Goal: Book appointment/travel/reservation

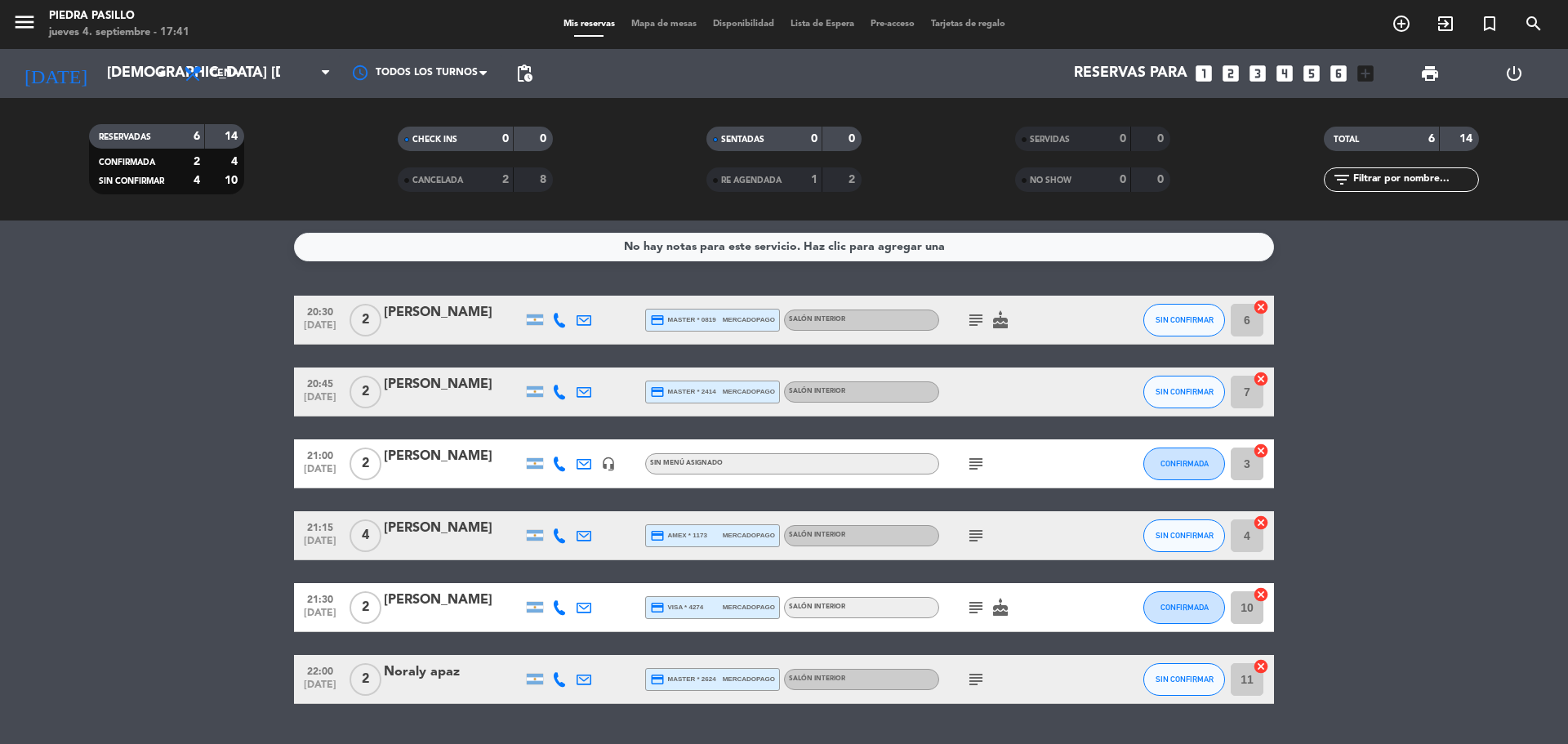
click at [140, 95] on div "[DATE] [DEMOGRAPHIC_DATA] [DATE] arrow_drop_down" at bounding box center [93, 73] width 163 height 49
click at [138, 79] on input "[DEMOGRAPHIC_DATA] [DATE]" at bounding box center [193, 73] width 189 height 33
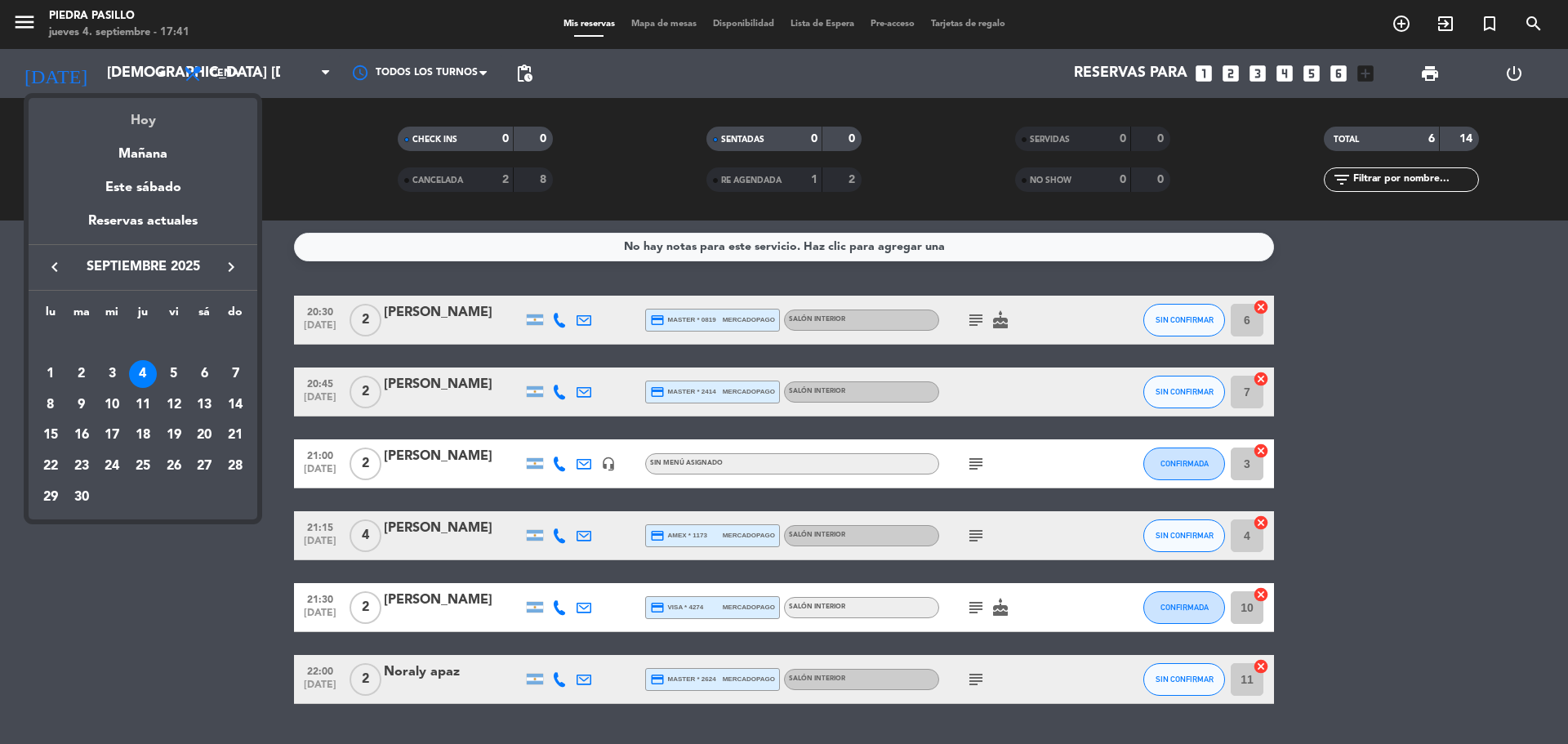
click at [150, 120] on div "Hoy" at bounding box center [142, 115] width 229 height 34
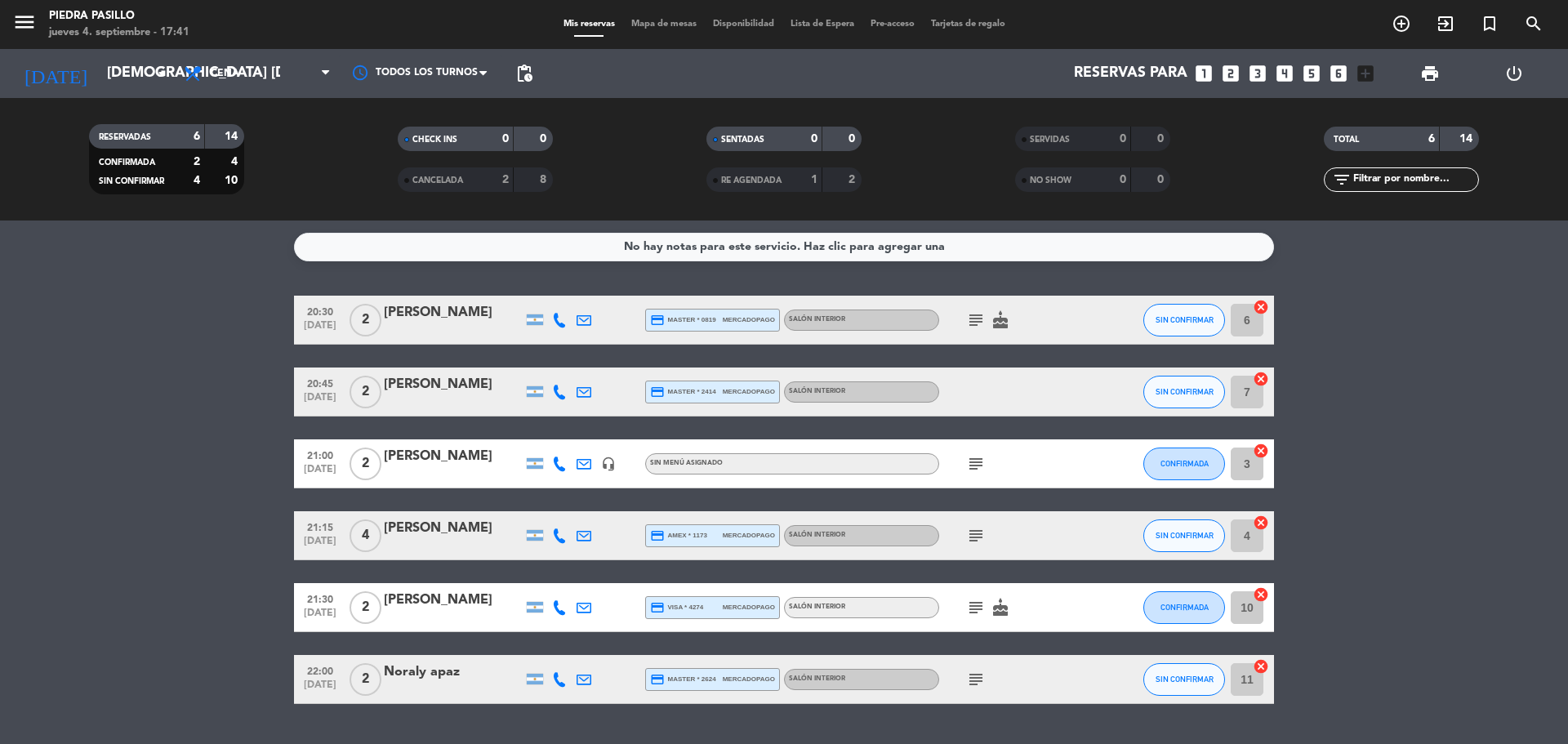
click at [662, 38] on div "menu [PERSON_NAME] Pasillo jueves 4. septiembre - 17:41 Mis reservas Mapa de me…" at bounding box center [784, 24] width 1568 height 49
click at [662, 34] on div "menu [PERSON_NAME] Pasillo jueves 4. septiembre - 17:41 Mis reservas Mapa de me…" at bounding box center [784, 24] width 1568 height 49
click at [665, 33] on div "menu [PERSON_NAME] Pasillo jueves 4. septiembre - 17:41 Mis reservas Mapa de me…" at bounding box center [784, 24] width 1568 height 49
click at [665, 27] on span "Mapa de mesas" at bounding box center [664, 24] width 82 height 9
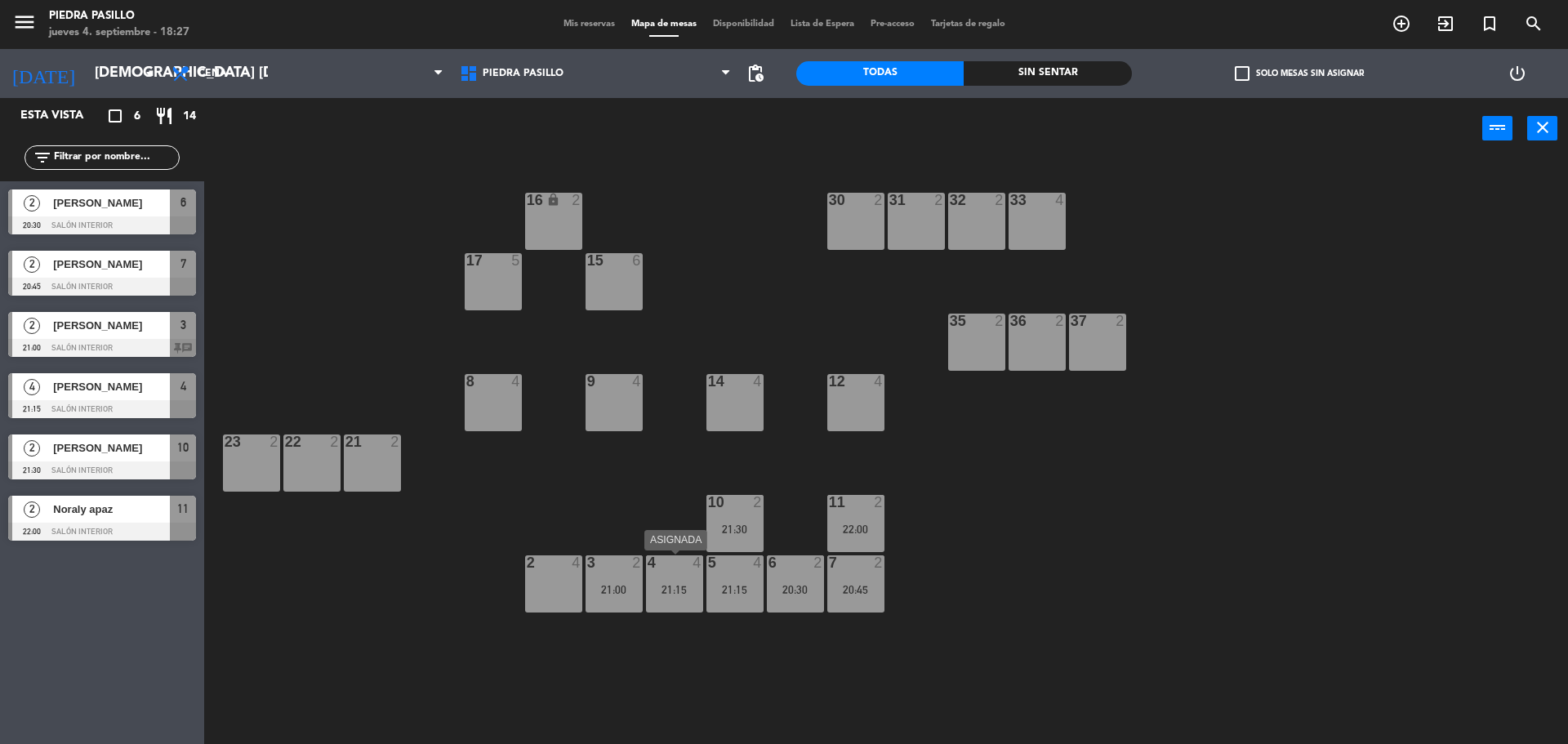
click at [669, 588] on div "21:15" at bounding box center [674, 590] width 57 height 11
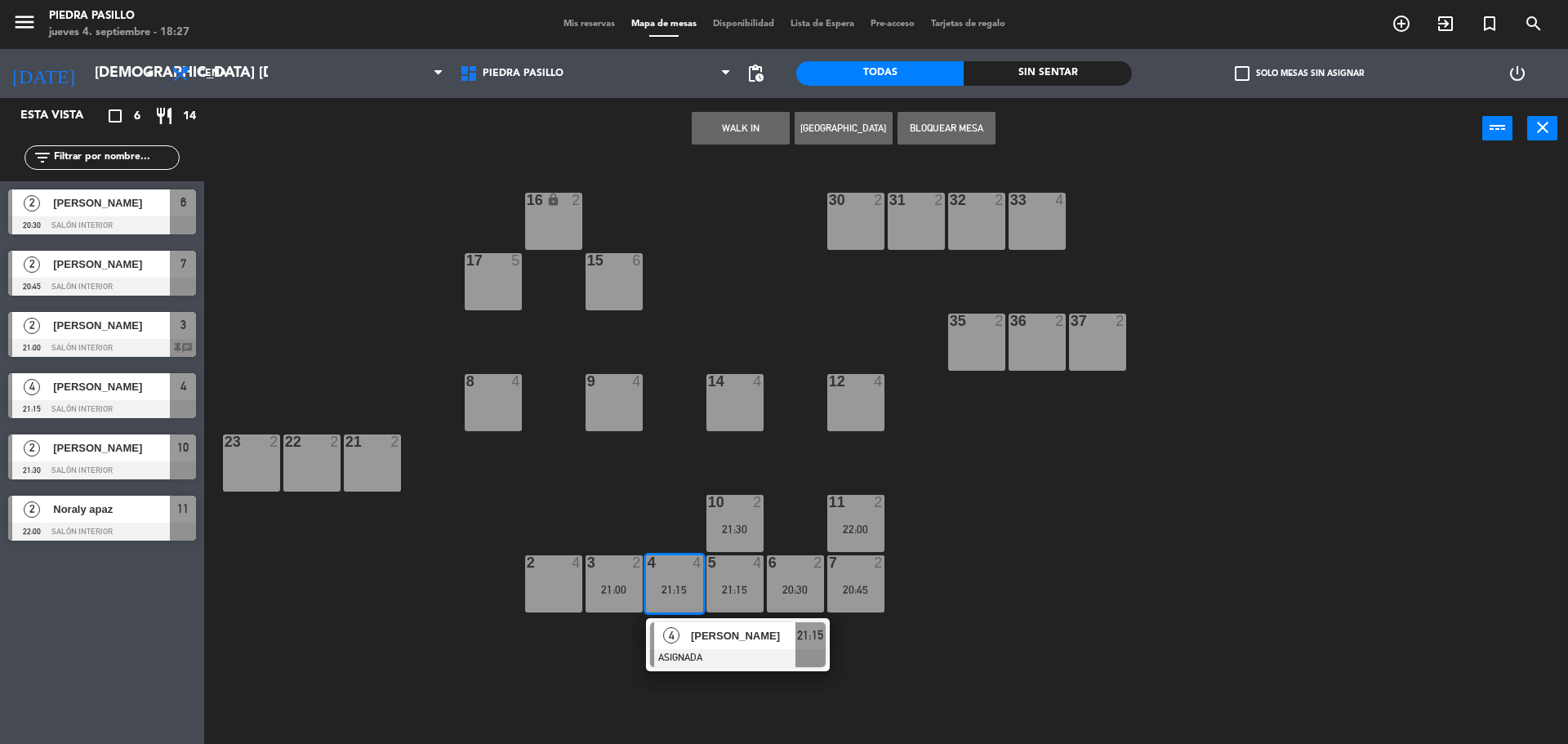
click at [745, 421] on div "14 4" at bounding box center [735, 402] width 57 height 57
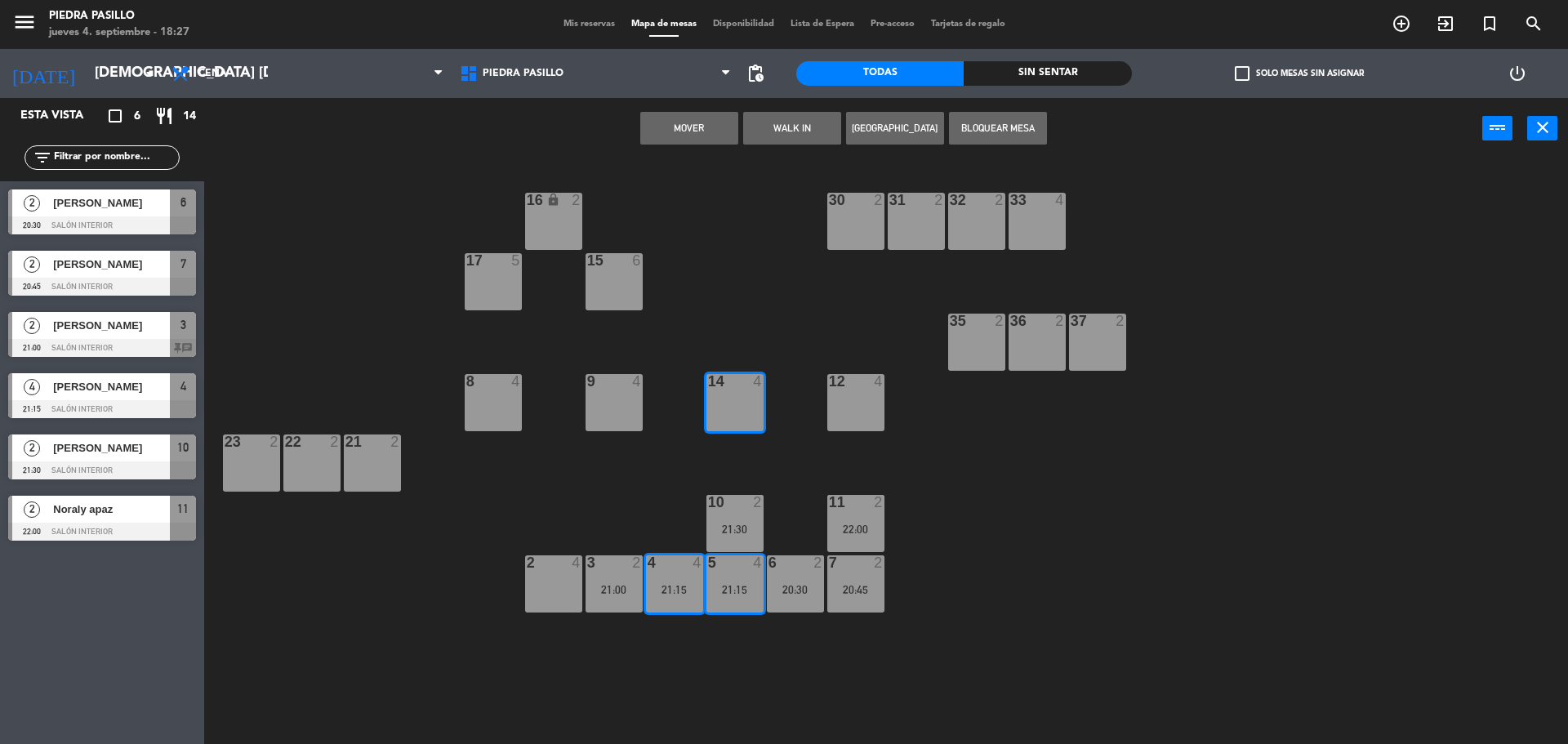
click at [705, 128] on button "Mover" at bounding box center [689, 128] width 98 height 33
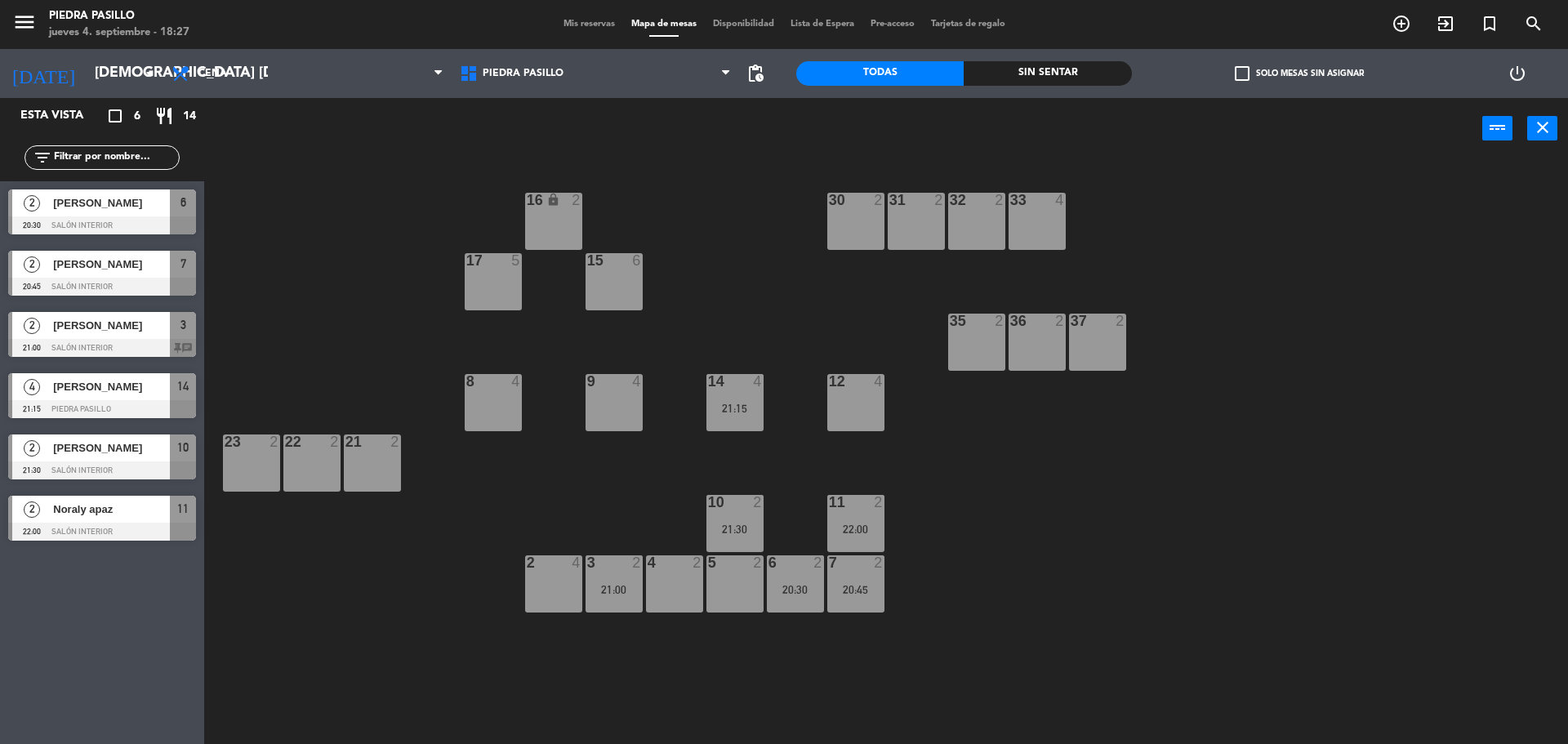
click at [622, 597] on div "3 2 21:00" at bounding box center [614, 584] width 57 height 57
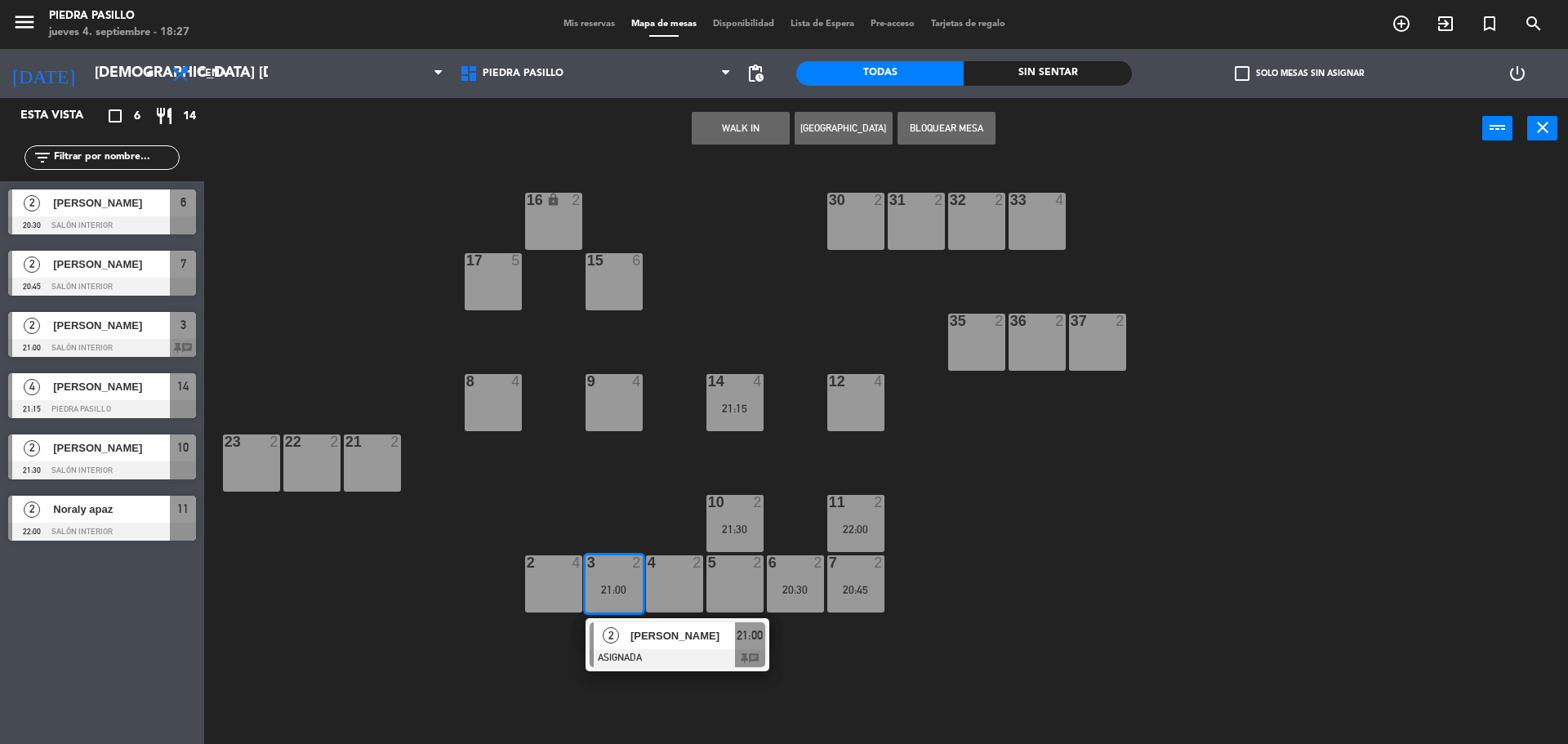
click at [740, 575] on div "5 2" at bounding box center [735, 584] width 57 height 57
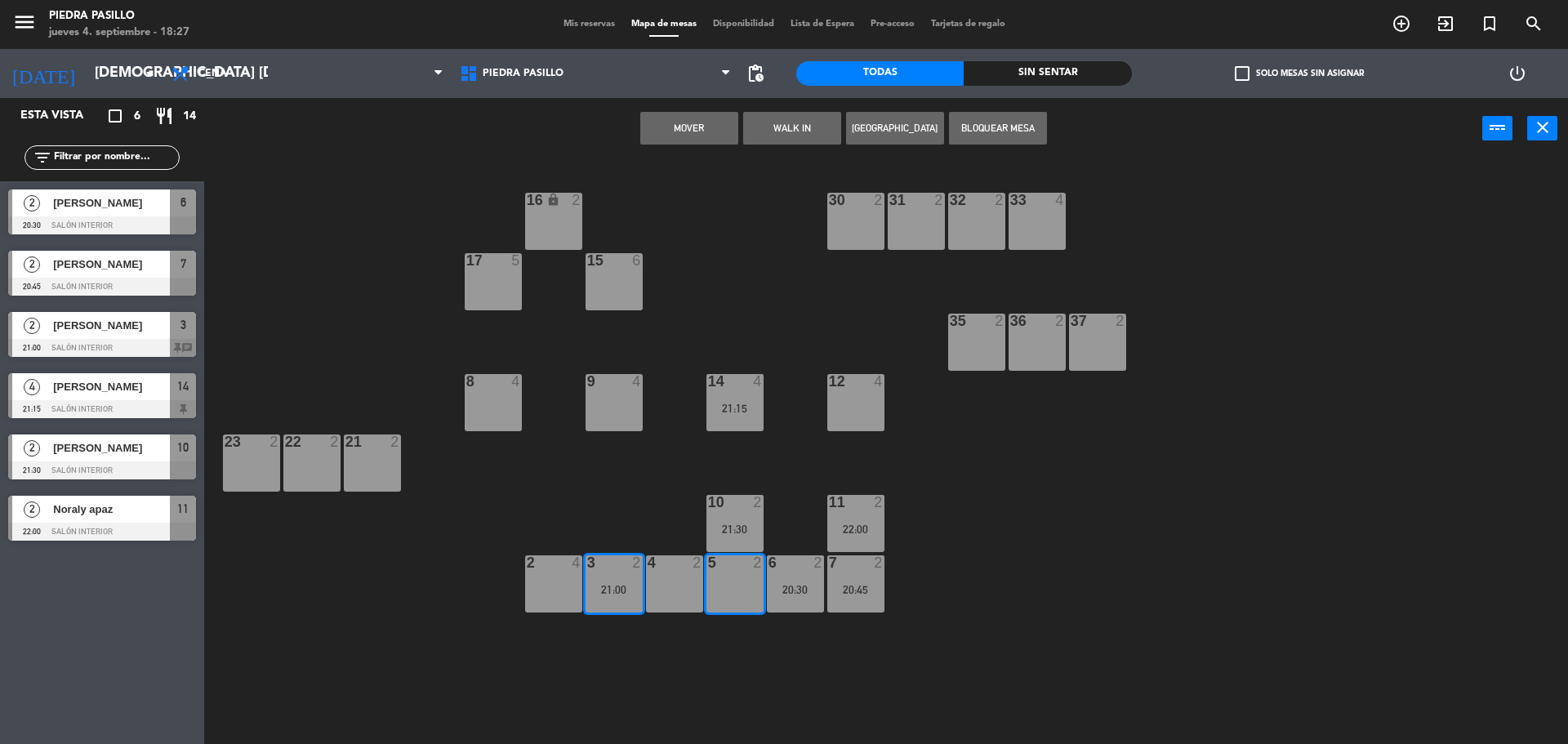
click at [697, 124] on button "Mover" at bounding box center [689, 128] width 98 height 33
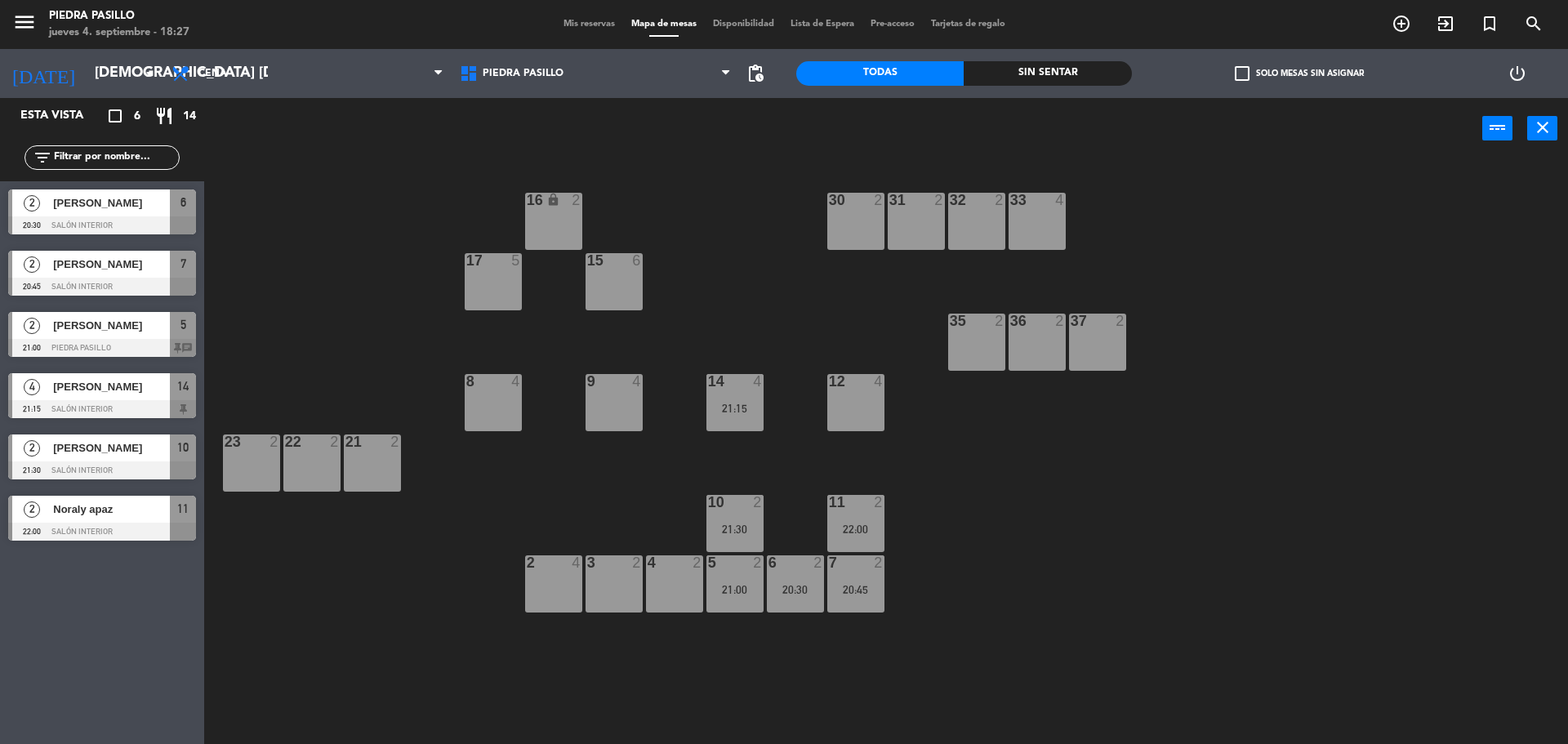
click at [1004, 520] on div "16 lock 2 30 2 31 2 32 2 33 4 17 5 15 6 35 2 36 2 37 2 8 4 9 4 14 4 21:15 12 4 …" at bounding box center [894, 455] width 1349 height 585
click at [41, 56] on icon "[DATE]" at bounding box center [43, 73] width 87 height 36
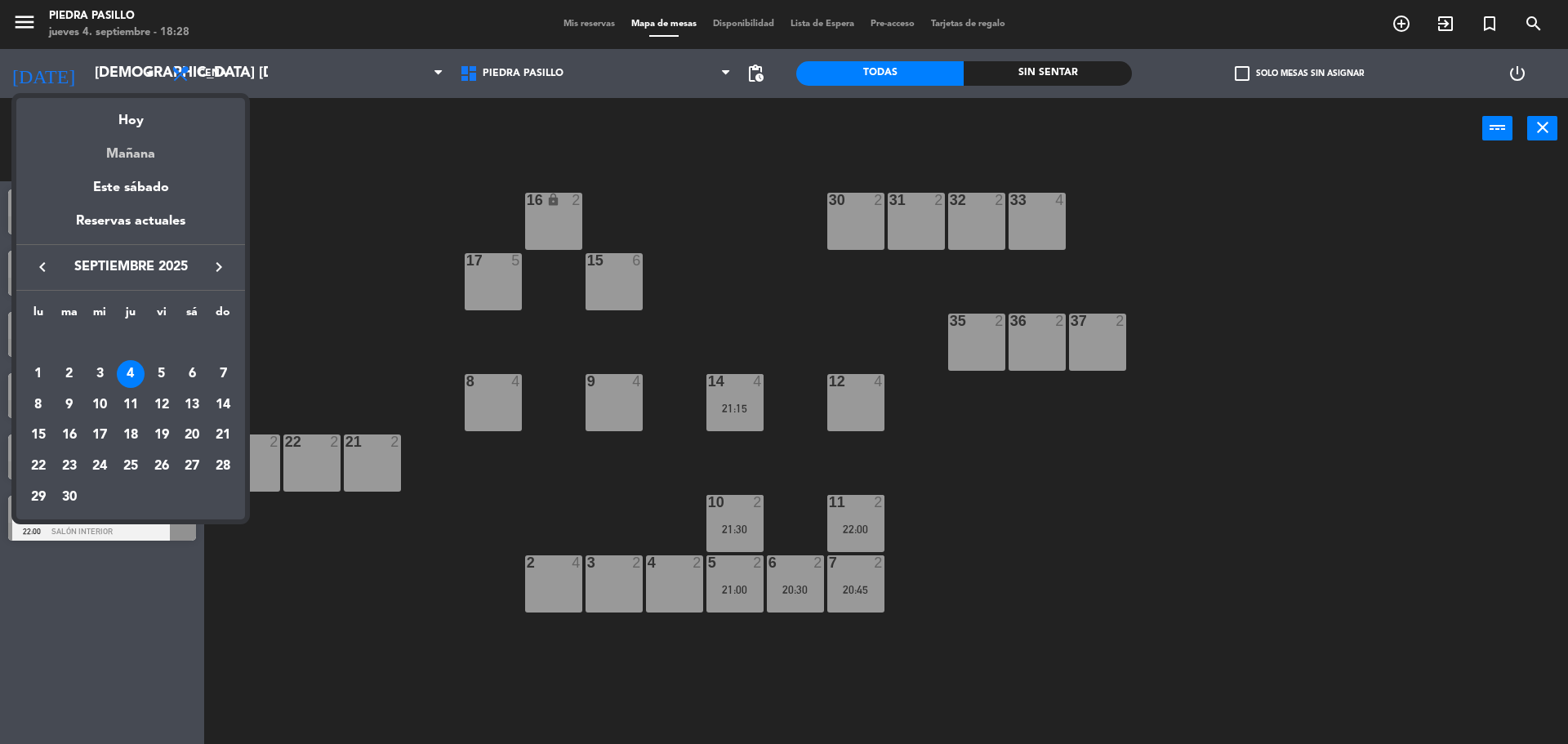
click at [132, 143] on div "Mañana" at bounding box center [130, 149] width 229 height 34
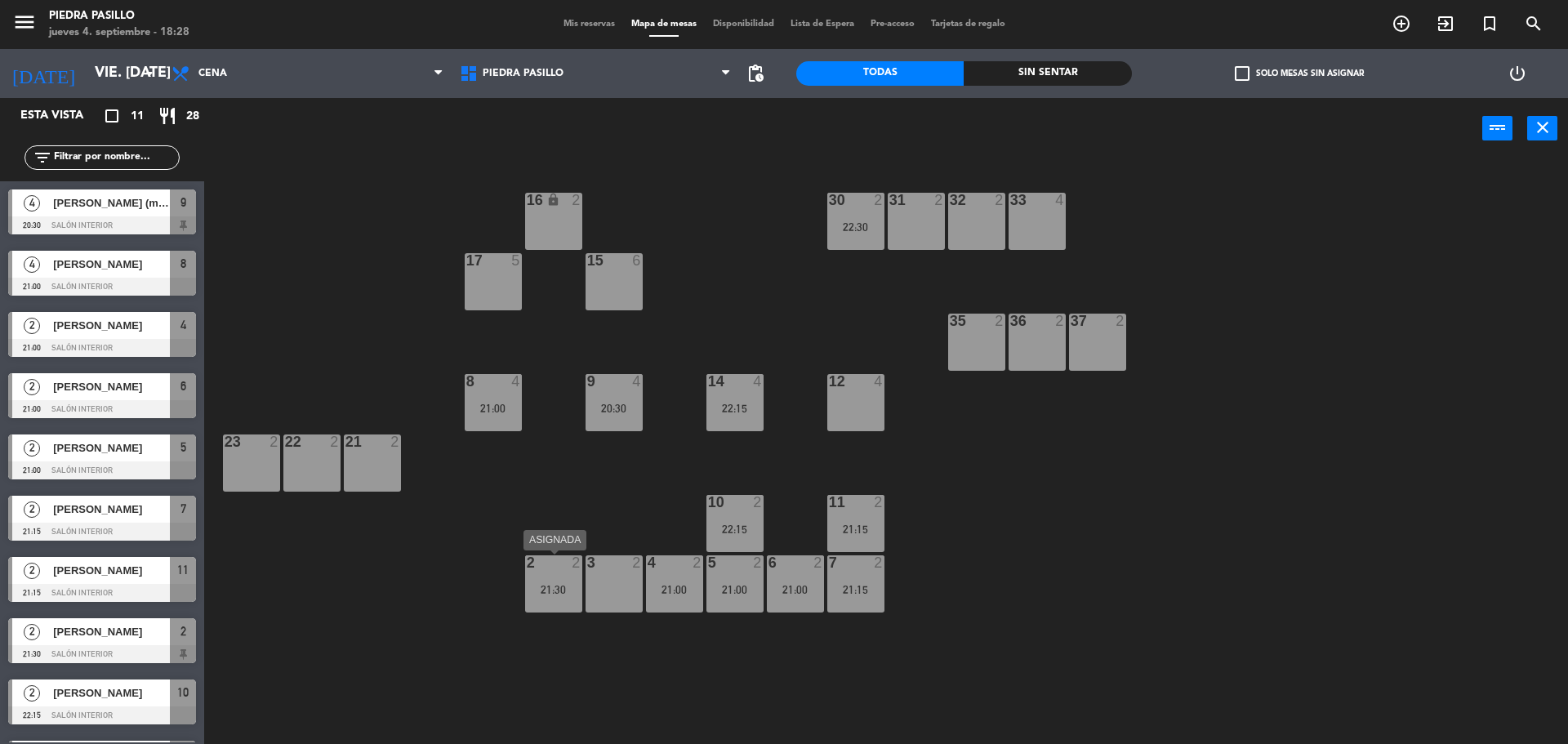
click at [550, 593] on div "21:30" at bounding box center [554, 590] width 57 height 11
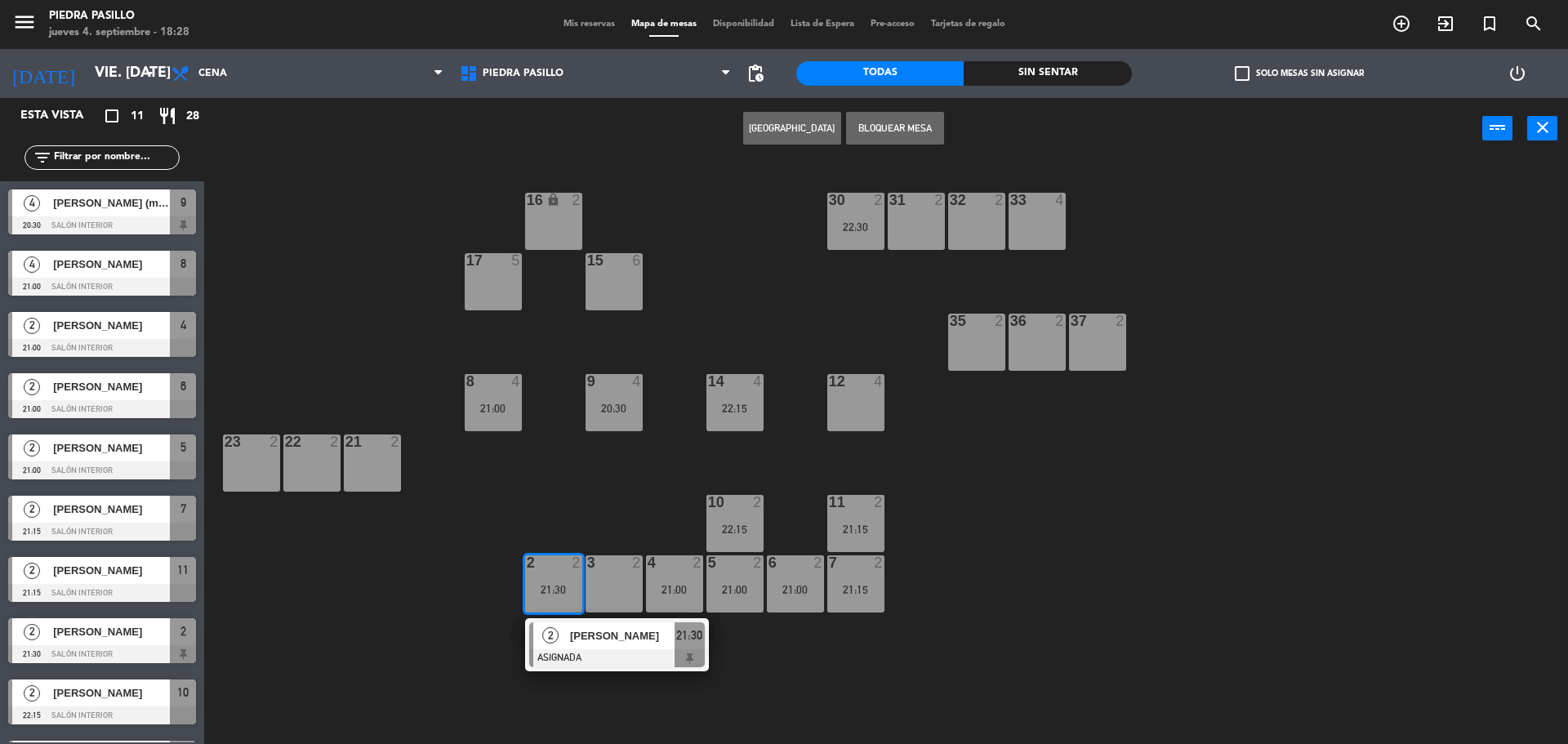
click at [617, 574] on div "3 2" at bounding box center [614, 584] width 57 height 57
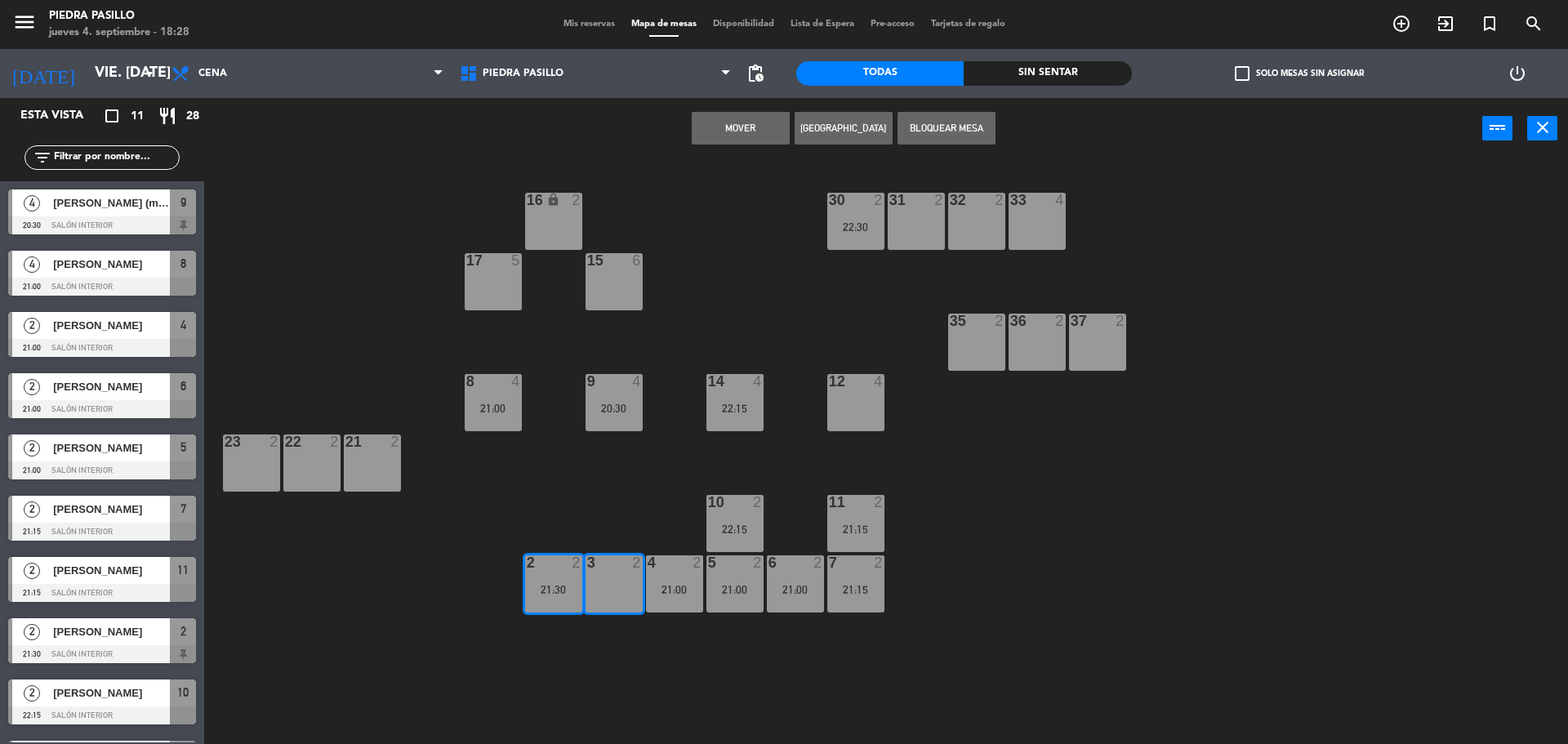
click at [759, 121] on button "Mover" at bounding box center [741, 128] width 98 height 33
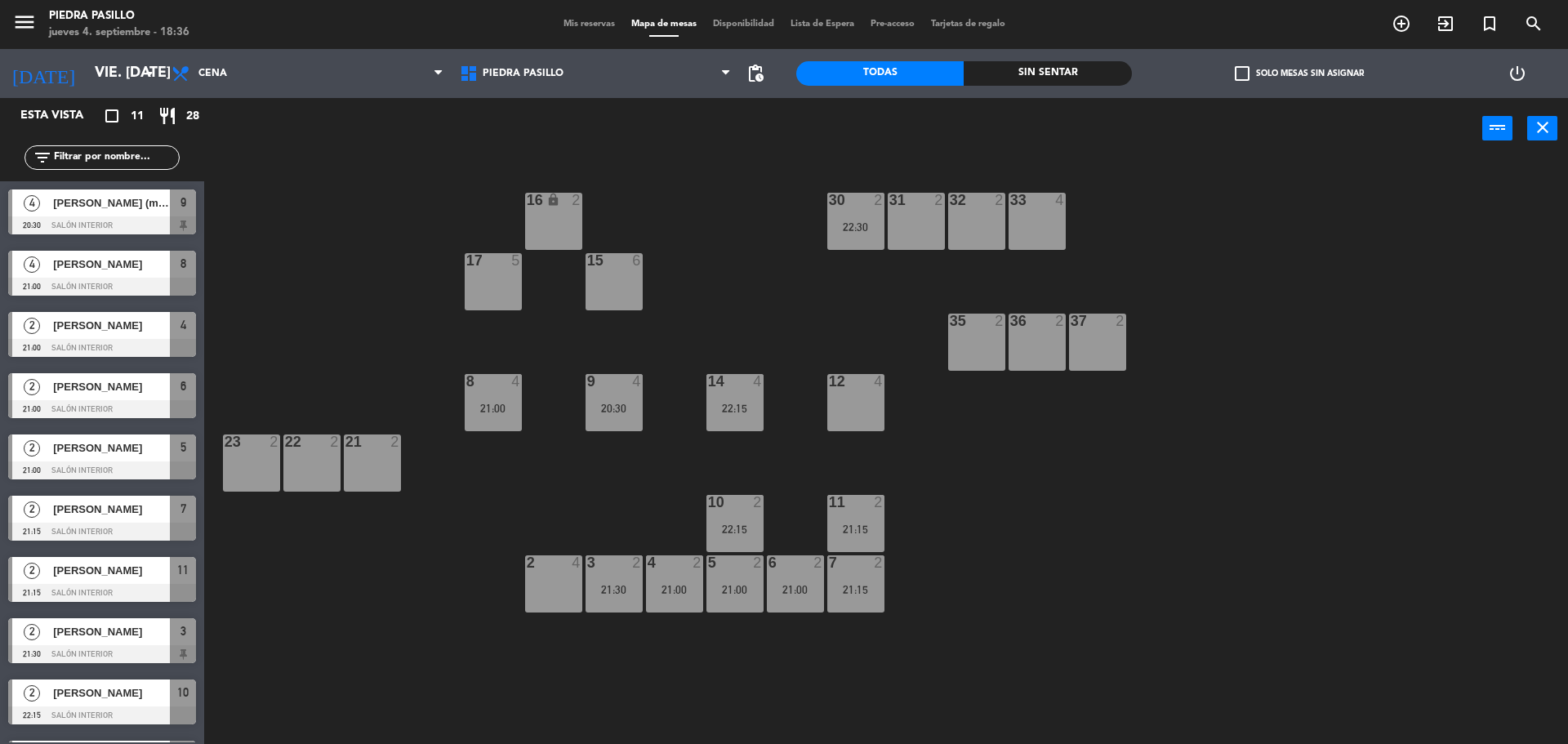
click at [450, 630] on div "16 lock 2 30 2 22:30 31 2 32 2 33 4 17 5 15 6 35 2 36 2 37 2 8 4 21:00 9 4 20:3…" at bounding box center [894, 455] width 1349 height 585
click at [992, 533] on div "16 lock 2 30 2 22:30 31 2 32 2 33 4 17 5 15 6 35 2 36 2 37 2 8 4 21:00 9 4 20:3…" at bounding box center [894, 455] width 1349 height 585
click at [122, 74] on input "vie. [DATE]" at bounding box center [181, 73] width 189 height 33
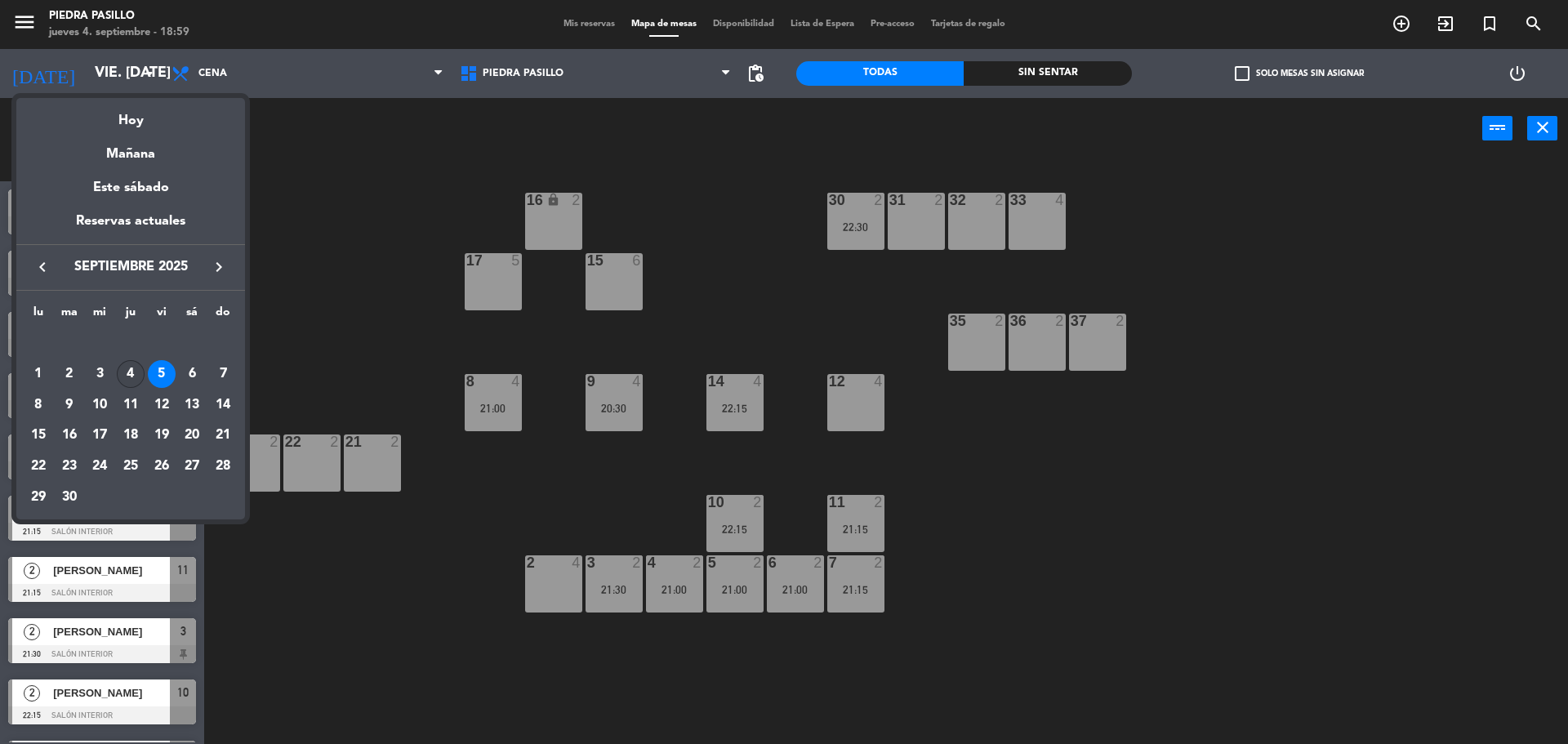
click at [132, 379] on div "4" at bounding box center [130, 373] width 27 height 27
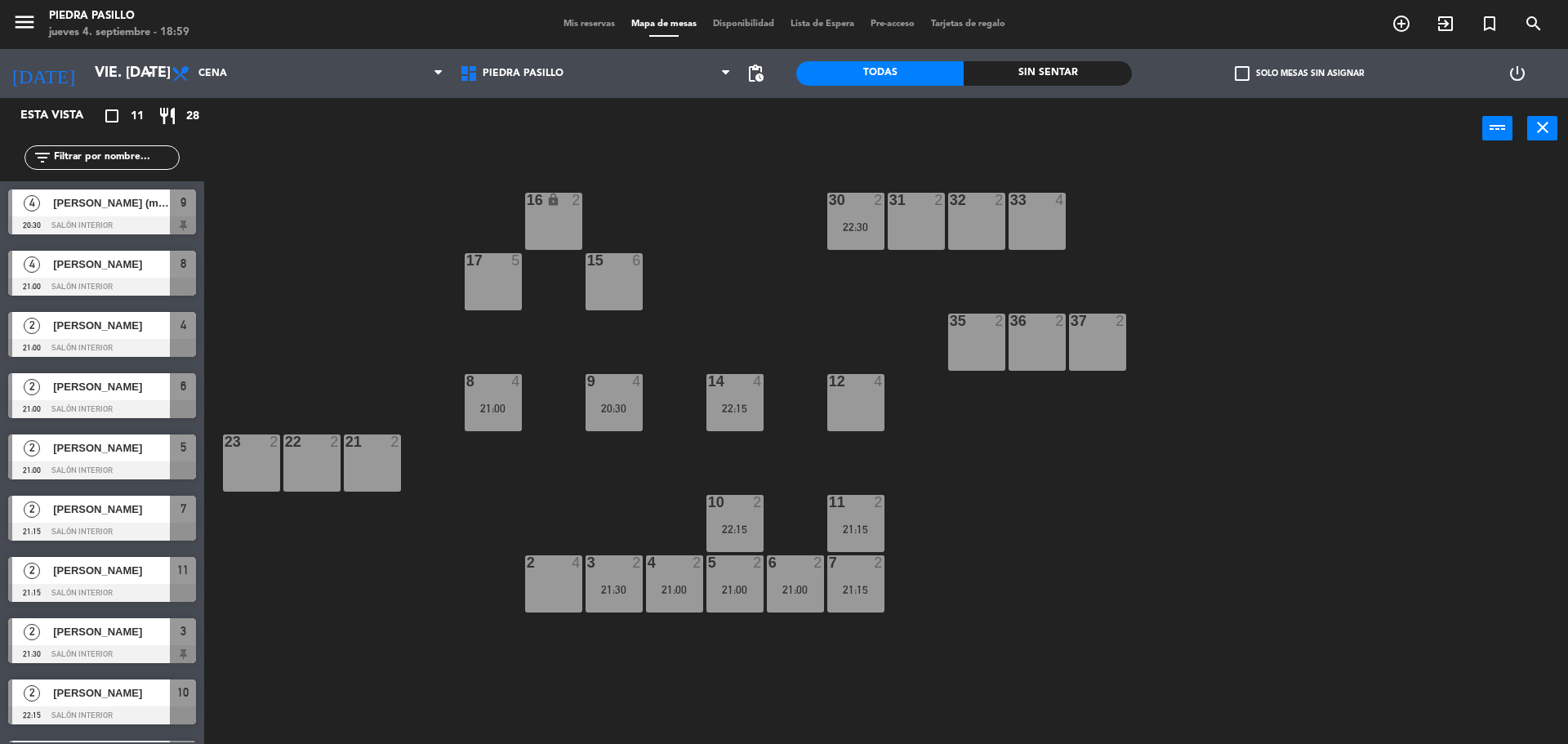
type input "[DEMOGRAPHIC_DATA] [DATE]"
